Goal: Navigation & Orientation: Find specific page/section

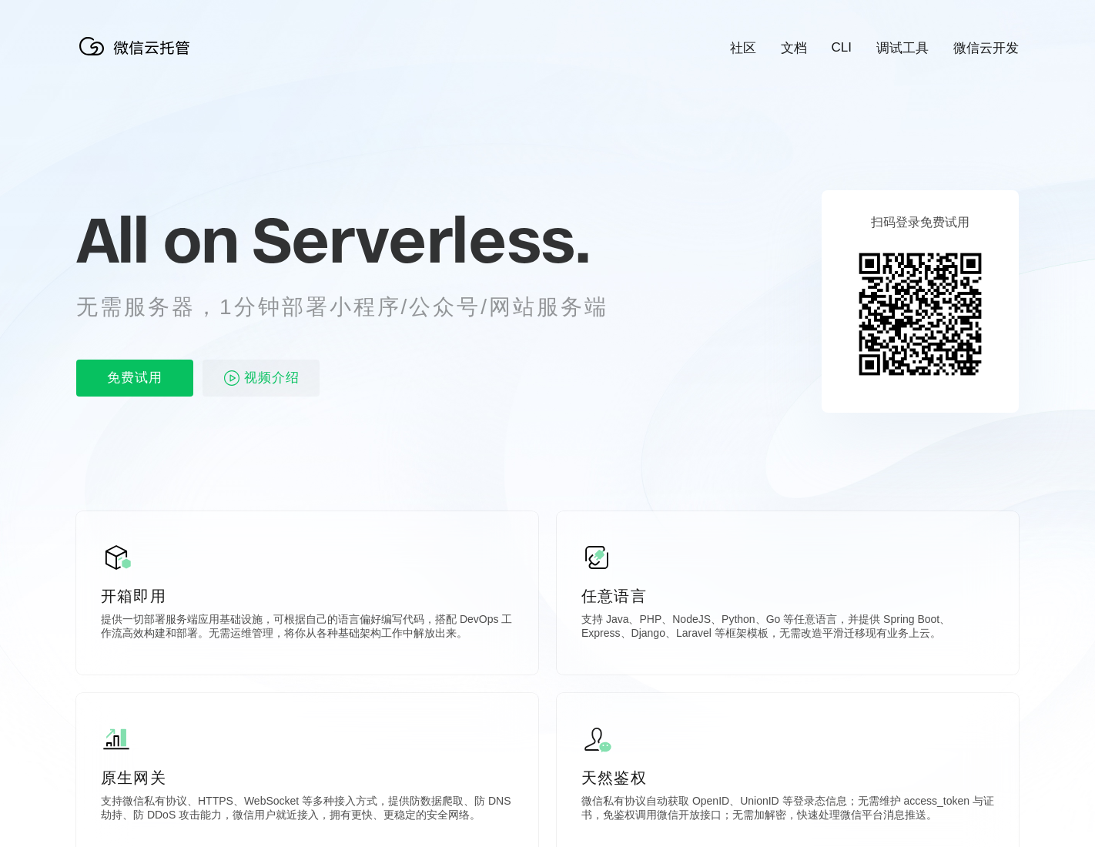
scroll to position [0, 2739]
click at [992, 47] on link "微信云开发" at bounding box center [986, 48] width 65 height 18
click at [997, 49] on link "微信云开发" at bounding box center [986, 48] width 65 height 18
